Goal: Task Accomplishment & Management: Use online tool/utility

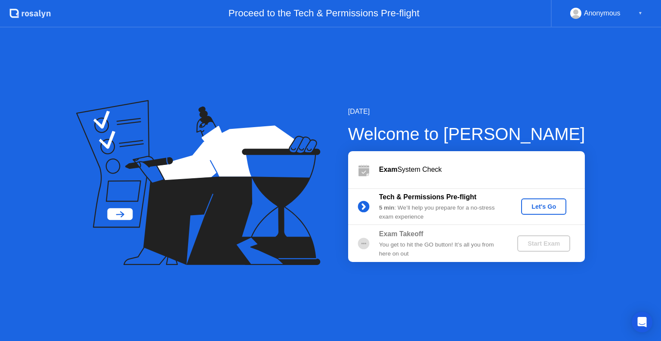
click at [399, 168] on div "Exam System Check" at bounding box center [482, 170] width 206 height 10
click at [532, 204] on div "Let's Go" at bounding box center [543, 206] width 38 height 7
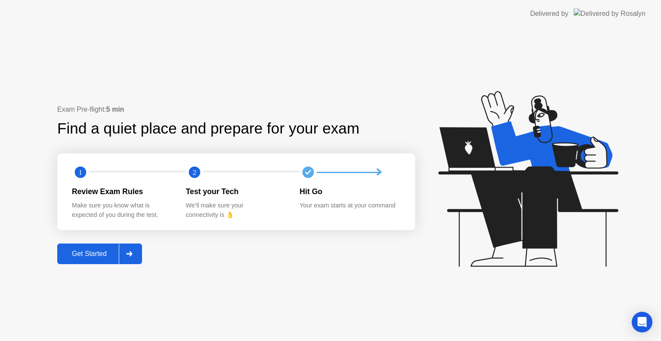
click at [89, 252] on div "Get Started" at bounding box center [89, 254] width 59 height 8
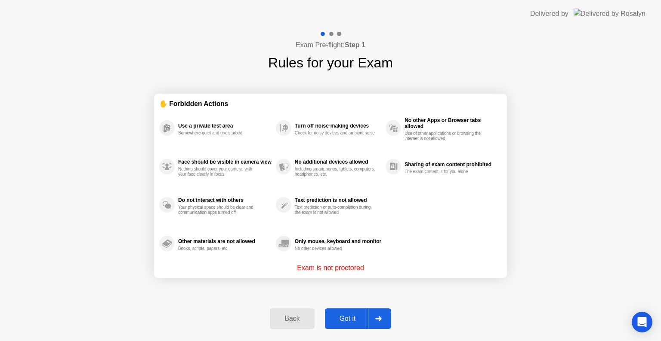
click at [347, 317] on div "Got it" at bounding box center [347, 319] width 40 height 8
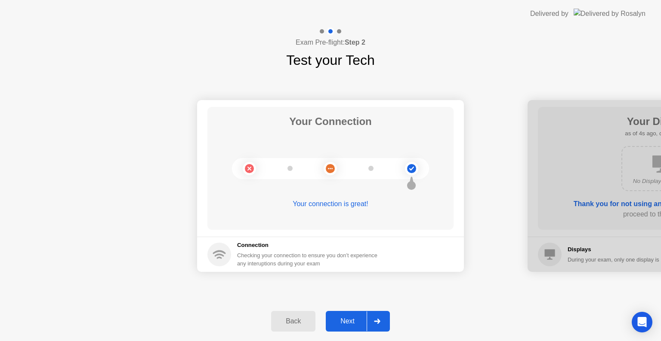
click at [347, 323] on div "Next" at bounding box center [347, 322] width 38 height 8
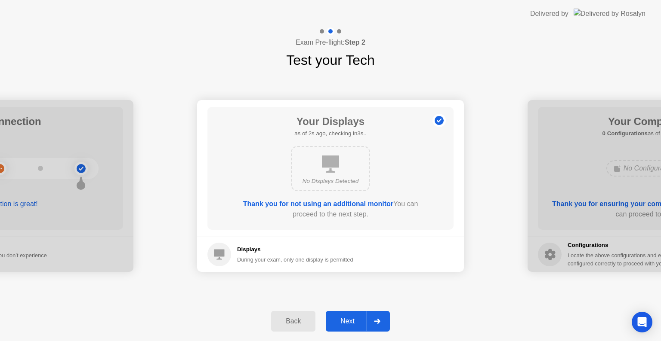
click at [348, 320] on div "Next" at bounding box center [347, 322] width 38 height 8
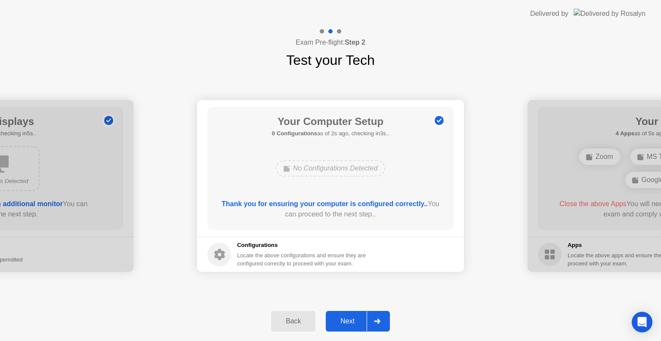
click at [342, 319] on div "Next" at bounding box center [347, 322] width 38 height 8
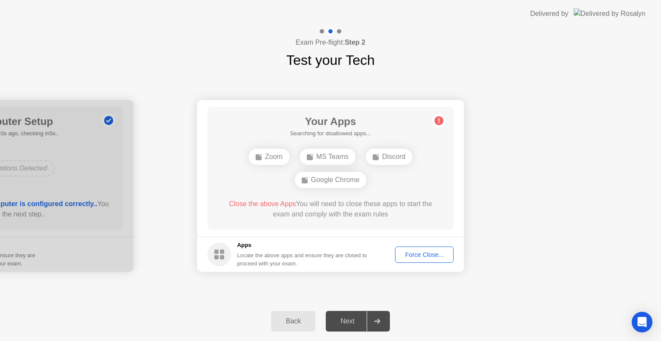
click at [375, 181] on div "Zoom MS Teams Discord Google Chrome" at bounding box center [330, 168] width 197 height 46
click at [344, 159] on div "MS Teams" at bounding box center [327, 157] width 55 height 16
click at [419, 256] on div "Force Close..." at bounding box center [424, 255] width 52 height 7
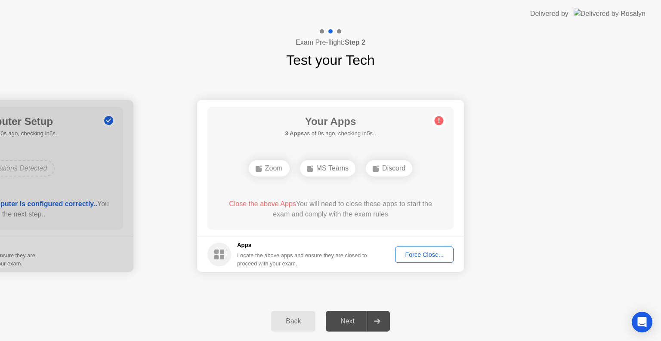
click at [415, 255] on div "Force Close..." at bounding box center [424, 255] width 52 height 7
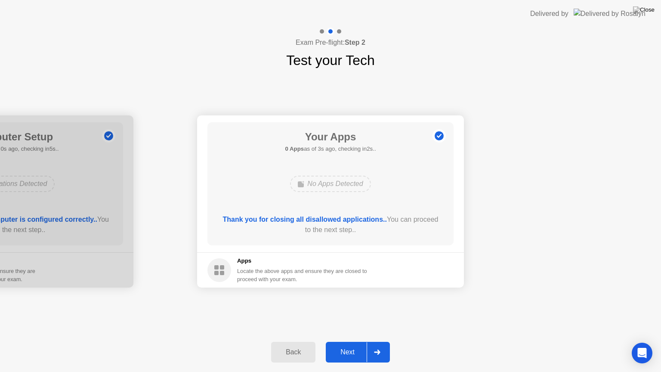
click at [350, 341] on div "Next" at bounding box center [347, 352] width 38 height 8
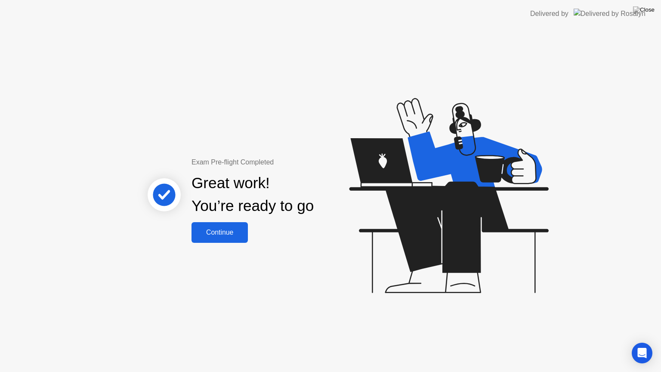
click at [225, 228] on div "Continue" at bounding box center [219, 232] width 51 height 8
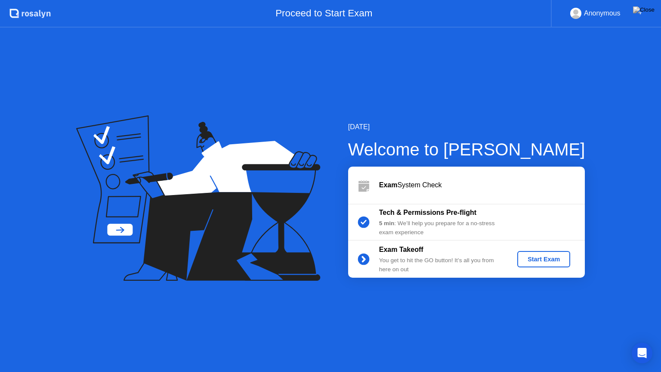
click at [558, 258] on div "Start Exam" at bounding box center [543, 258] width 46 height 7
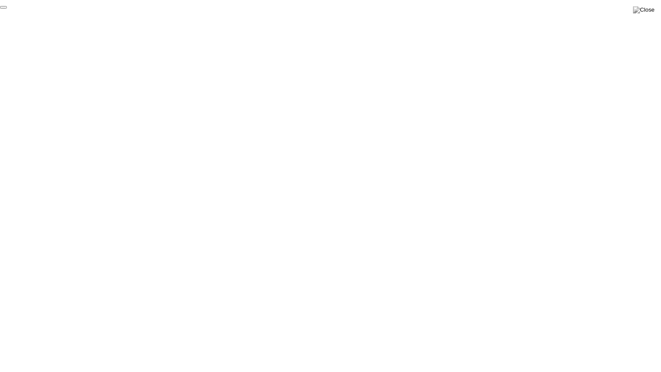
click div "End Proctoring Session"
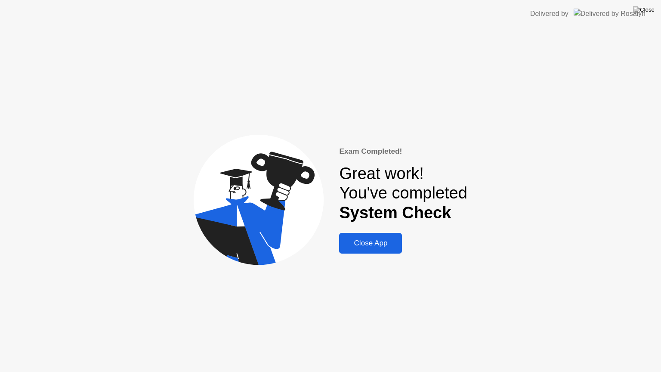
click at [365, 243] on div "Close App" at bounding box center [370, 243] width 58 height 9
